Goal: Transaction & Acquisition: Book appointment/travel/reservation

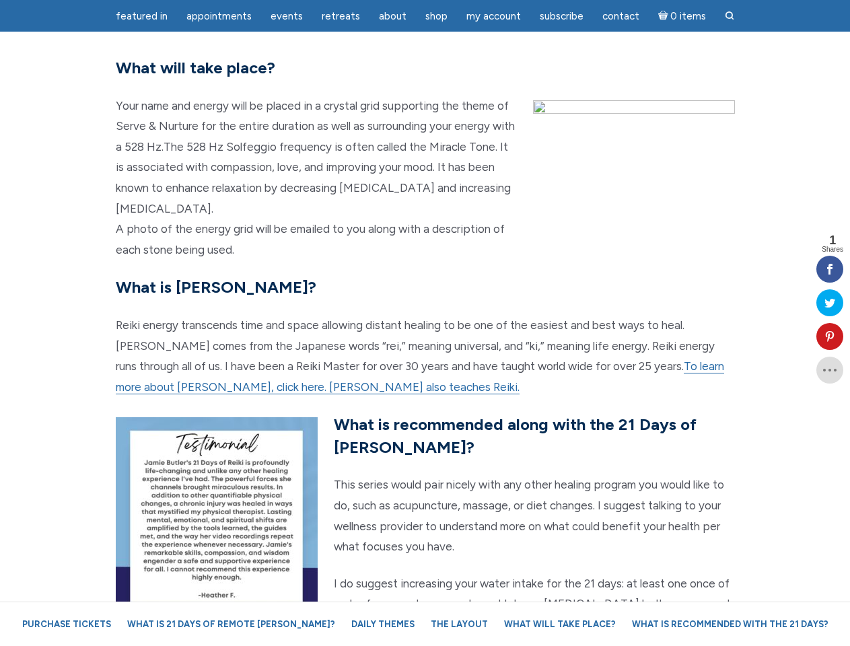
scroll to position [2902, 0]
click at [425, 323] on p "Reiki energy transcends time and space allowing distant healing to be one of th…" at bounding box center [425, 356] width 619 height 82
click at [219, 16] on span "Appointments" at bounding box center [218, 16] width 65 height 12
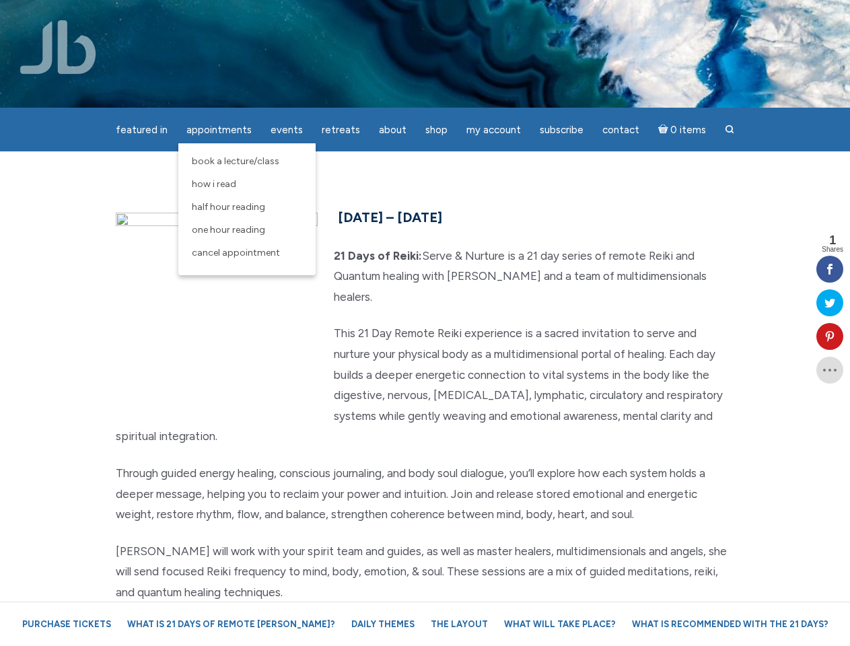
click at [287, 16] on div "featured in featured in Memes Appointments Book a Lecture/Class How I Read Half…" at bounding box center [425, 10] width 850 height 21
click at [393, 16] on div "featured in featured in Memes Appointments Book a Lecture/Class How I Read Half…" at bounding box center [425, 10] width 850 height 21
click at [493, 16] on div "featured in featured in Memes Appointments Book a Lecture/Class How I Read Half…" at bounding box center [425, 10] width 850 height 21
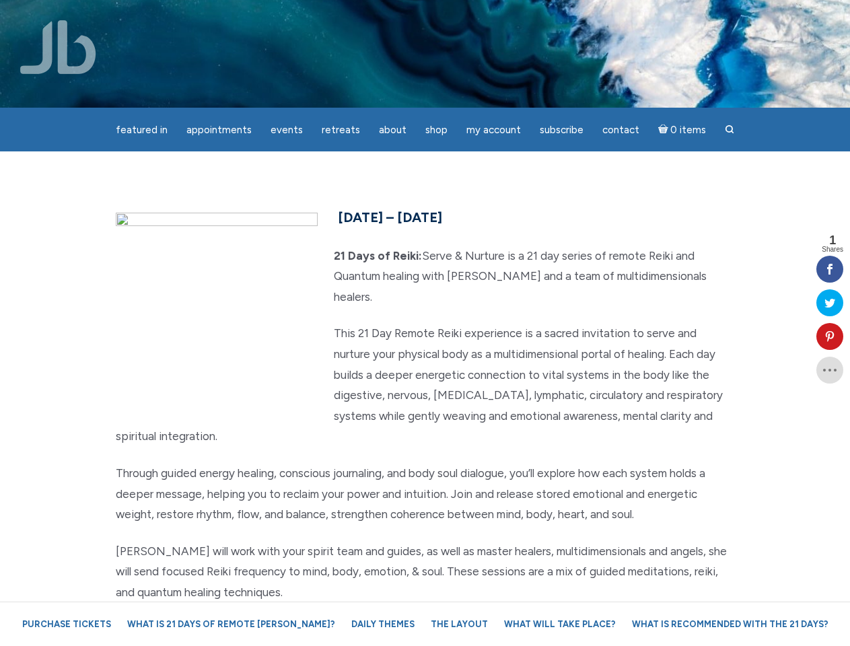
click at [830, 337] on icon at bounding box center [830, 336] width 27 height 11
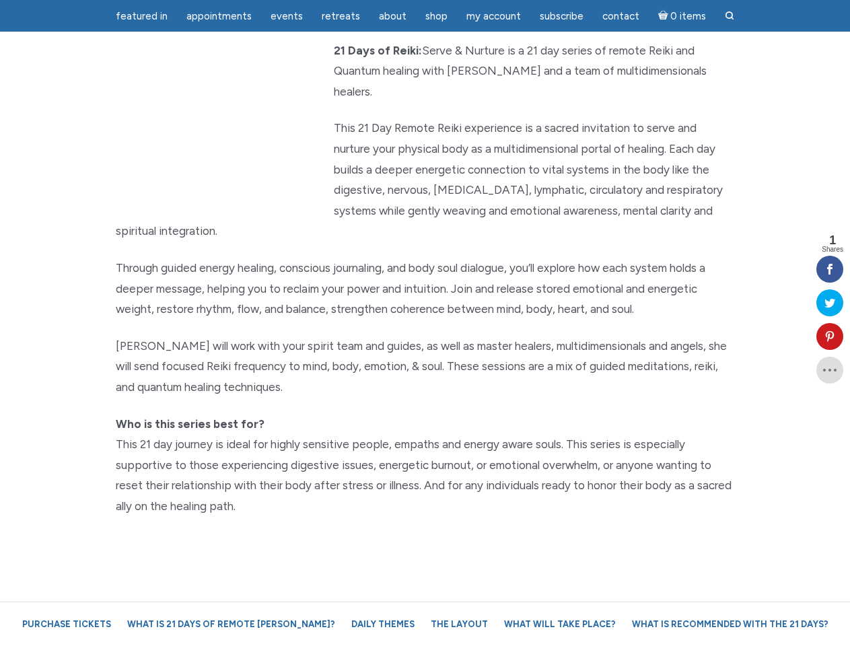
scroll to position [168, 0]
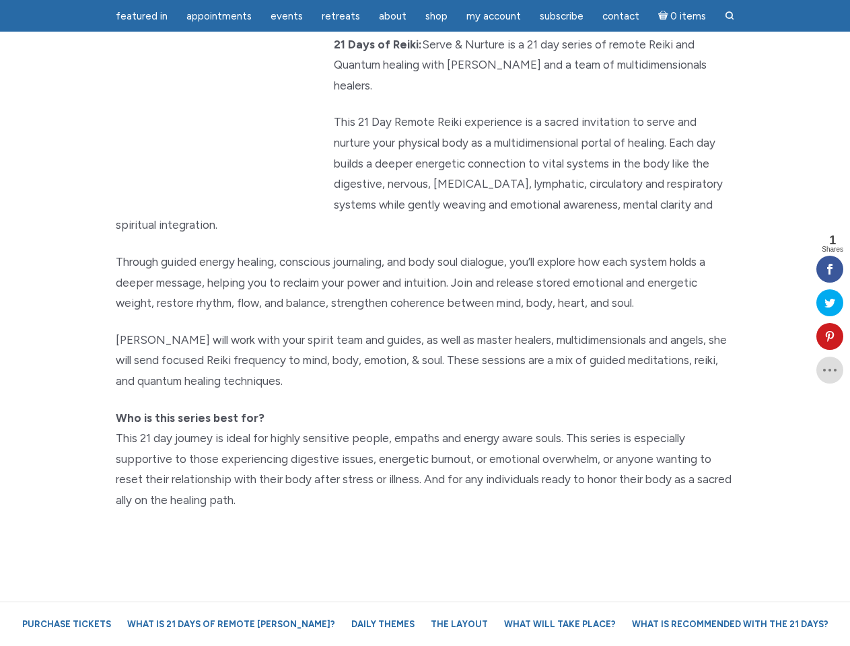
click at [425, 330] on p "[PERSON_NAME] will work with your spirit team and guides, as well as master hea…" at bounding box center [425, 361] width 619 height 62
click at [219, 16] on span "Appointments" at bounding box center [218, 16] width 65 height 12
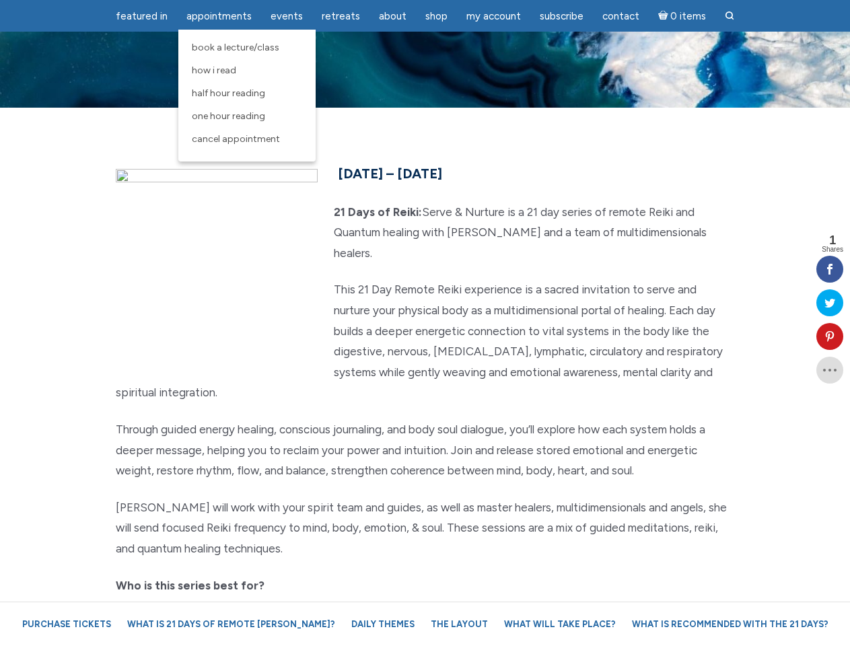
click at [287, 16] on div "featured in featured in Memes Appointments Book a Lecture/Class How I Read Half…" at bounding box center [425, 10] width 850 height 21
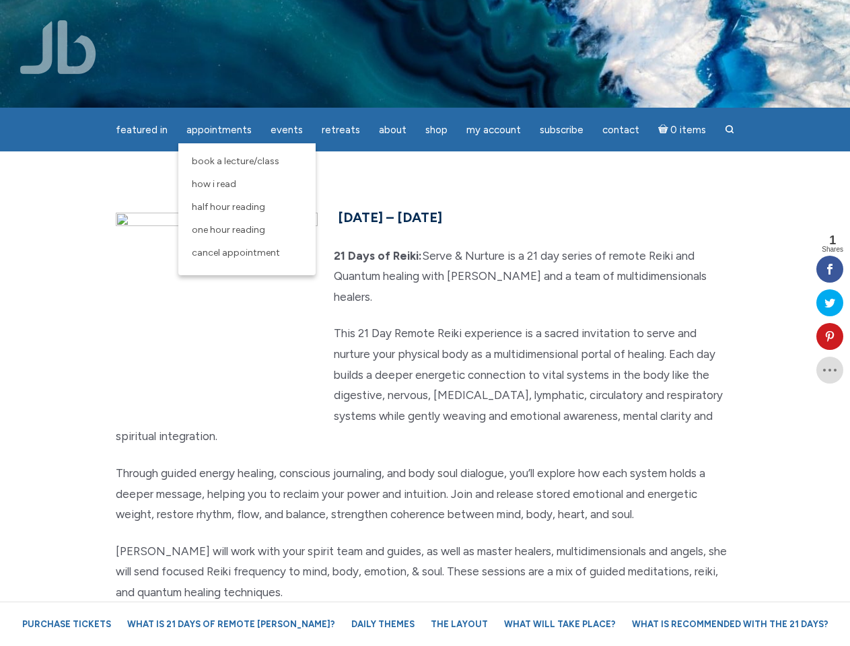
click at [393, 16] on div "featured in featured in Memes Appointments Book a Lecture/Class How I Read Half…" at bounding box center [425, 10] width 850 height 21
click at [493, 16] on div "featured in featured in Memes Appointments Book a Lecture/Class How I Read Half…" at bounding box center [425, 10] width 850 height 21
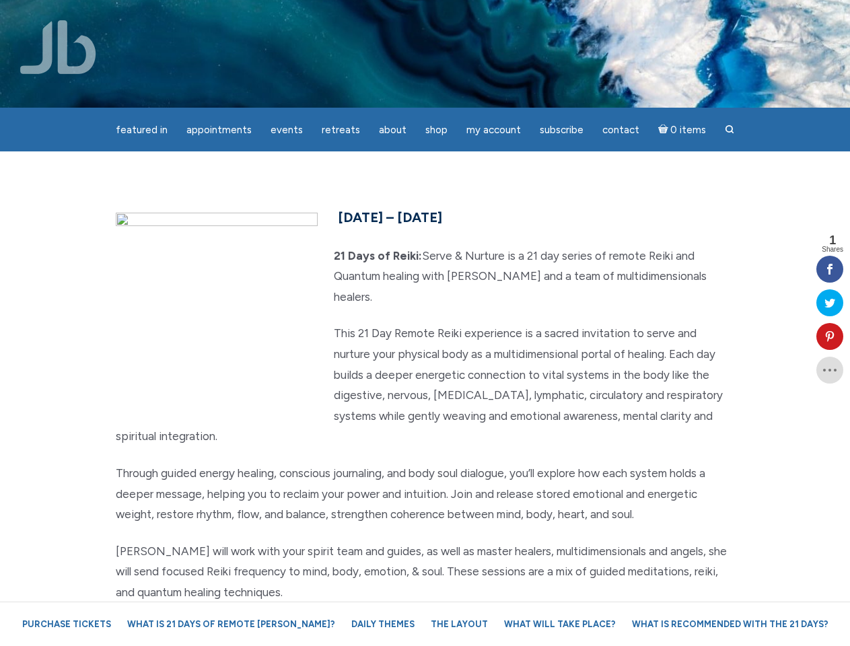
click at [830, 337] on icon at bounding box center [830, 336] width 27 height 11
